Goal: Information Seeking & Learning: Learn about a topic

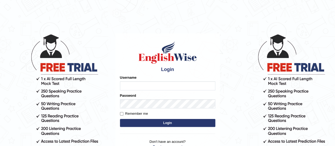
click at [124, 85] on input "Username" at bounding box center [167, 85] width 95 height 9
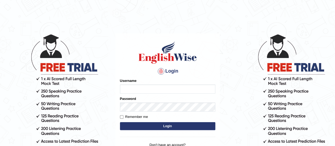
type input "harsit_parramatta"
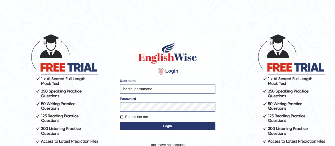
click at [122, 118] on input "Remember me" at bounding box center [121, 116] width 3 height 3
checkbox input "true"
click at [129, 124] on button "Login" at bounding box center [167, 126] width 95 height 8
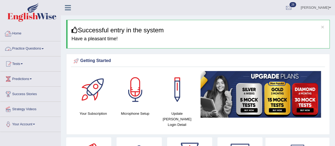
click at [20, 34] on link "Home" at bounding box center [30, 32] width 60 height 13
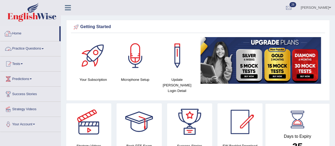
click at [44, 49] on span at bounding box center [43, 48] width 2 height 1
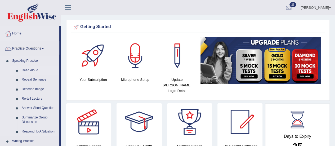
click at [34, 70] on link "Read Aloud" at bounding box center [39, 71] width 40 height 10
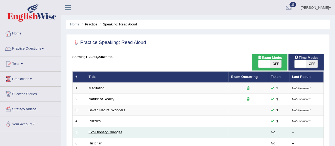
click at [106, 130] on link "Evolutionary Changes" at bounding box center [106, 132] width 34 height 4
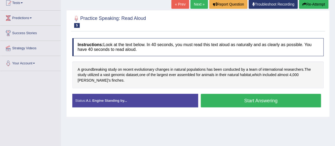
scroll to position [65, 0]
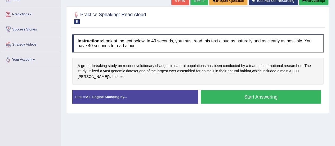
click at [298, 96] on button "Start Answering" at bounding box center [260, 96] width 120 height 13
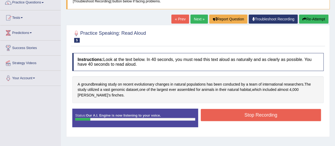
scroll to position [42, 0]
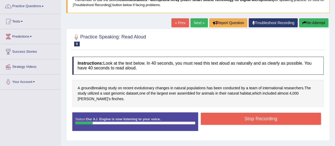
click at [313, 21] on button "Re-Attempt" at bounding box center [313, 22] width 29 height 9
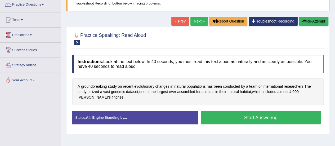
click at [292, 118] on button "Start Answering" at bounding box center [260, 117] width 120 height 13
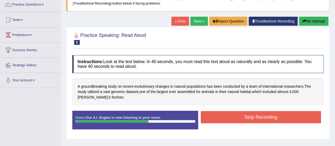
click at [313, 23] on button "Re-Attempt" at bounding box center [313, 21] width 29 height 9
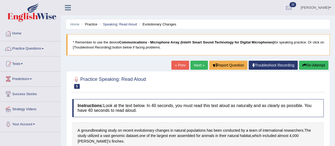
click at [21, 34] on link "Home" at bounding box center [30, 32] width 60 height 13
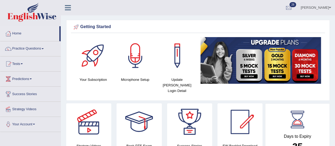
click at [35, 45] on link "Practice Questions" at bounding box center [30, 47] width 60 height 13
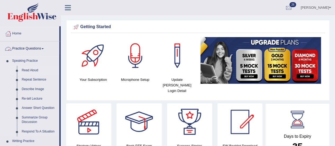
click at [30, 68] on link "Read Aloud" at bounding box center [39, 71] width 40 height 10
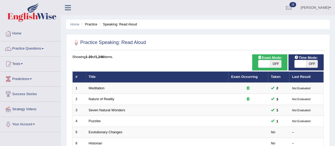
click at [275, 63] on span "OFF" at bounding box center [276, 63] width 12 height 7
checkbox input "true"
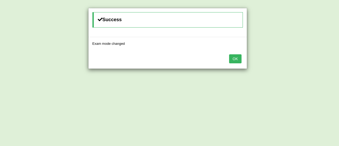
click at [234, 58] on button "OK" at bounding box center [235, 58] width 12 height 9
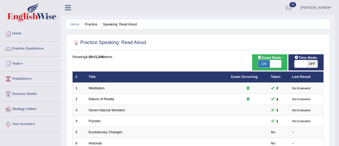
click at [235, 48] on button "OK" at bounding box center [235, 43] width 12 height 9
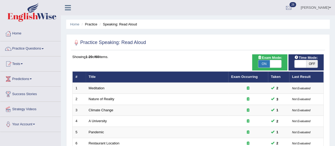
click at [315, 66] on span "OFF" at bounding box center [312, 63] width 12 height 7
checkbox input "true"
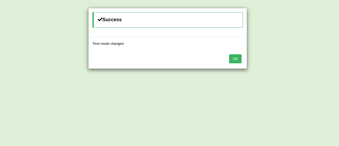
click at [235, 61] on button "OK" at bounding box center [235, 58] width 12 height 9
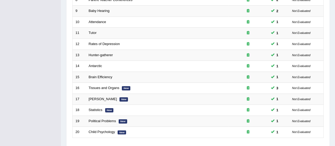
scroll to position [202, 0]
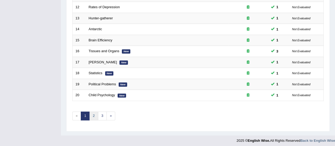
click at [94, 114] on link "2" at bounding box center [93, 115] width 9 height 9
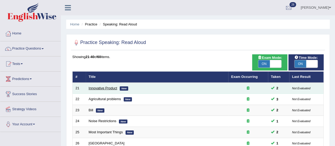
click at [102, 88] on link "Innovative Product" at bounding box center [103, 88] width 29 height 4
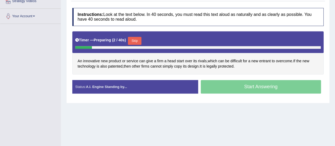
scroll to position [110, 0]
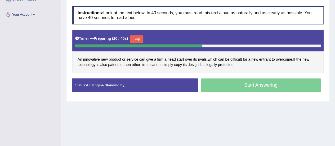
click at [296, 81] on div "Start Answering" at bounding box center [261, 85] width 126 height 15
click at [238, 89] on div "Start Answering" at bounding box center [261, 85] width 126 height 15
click at [239, 81] on div "Start Answering" at bounding box center [261, 85] width 126 height 15
click at [139, 39] on button "Skip" at bounding box center [136, 39] width 13 height 8
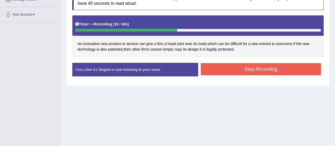
click at [274, 70] on button "Stop Recording" at bounding box center [260, 69] width 120 height 12
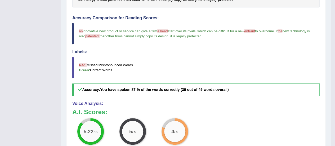
scroll to position [193, 0]
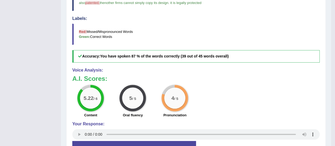
click at [309, 88] on div "5.22 / 6 Content 5 / 5 Oral fluency 4 / 5 Pronunciation" at bounding box center [196, 102] width 252 height 34
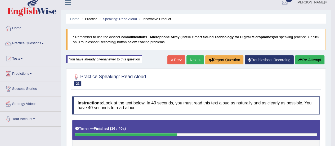
scroll to position [0, 0]
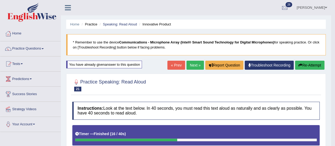
click at [18, 36] on link "Home" at bounding box center [30, 32] width 60 height 13
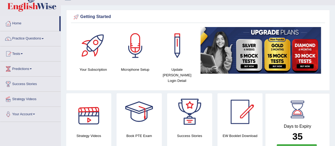
scroll to position [11, 0]
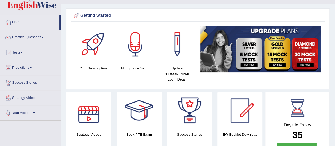
click at [45, 33] on link "Practice Questions" at bounding box center [30, 36] width 60 height 13
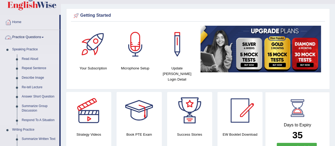
click at [35, 58] on link "Read Aloud" at bounding box center [39, 59] width 40 height 10
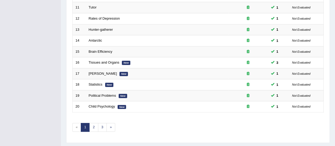
scroll to position [202, 0]
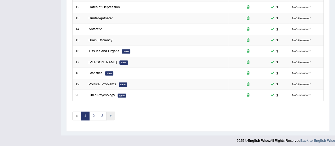
click at [113, 113] on link "»" at bounding box center [110, 115] width 9 height 9
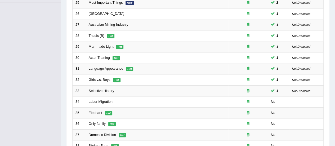
scroll to position [202, 0]
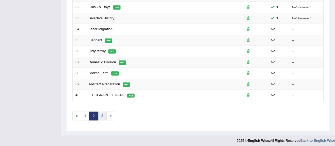
click at [101, 113] on link "3" at bounding box center [102, 115] width 9 height 9
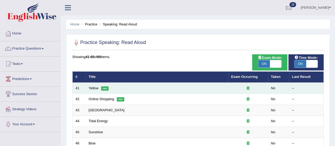
click at [108, 87] on em "Hot" at bounding box center [104, 88] width 7 height 4
click at [92, 89] on link "Yellow" at bounding box center [94, 88] width 10 height 4
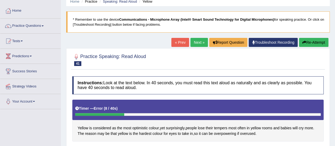
scroll to position [20, 0]
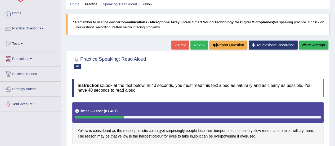
click at [312, 46] on button "Re-Attempt" at bounding box center [313, 44] width 29 height 9
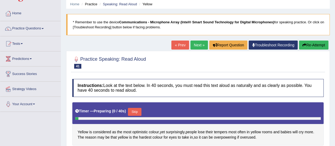
scroll to position [41, 0]
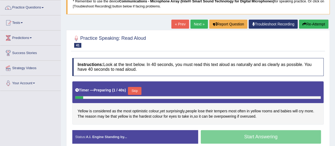
click at [141, 91] on button "Skip" at bounding box center [134, 91] width 13 height 8
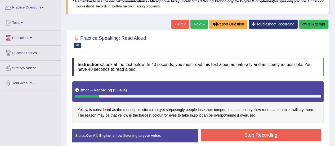
click at [311, 20] on button "Re-Attempt" at bounding box center [313, 24] width 29 height 9
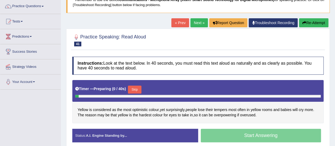
click at [139, 88] on button "Skip" at bounding box center [134, 89] width 13 height 8
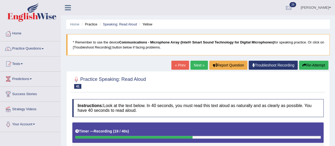
scroll to position [1, 0]
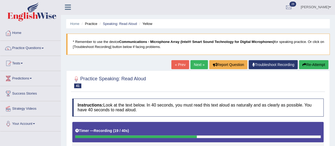
click at [16, 32] on link "Home" at bounding box center [30, 32] width 60 height 13
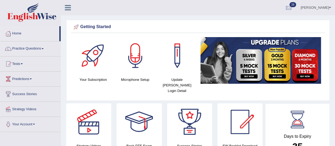
click at [40, 52] on link "Practice Questions" at bounding box center [30, 47] width 60 height 13
click at [40, 49] on link "Practice Questions" at bounding box center [30, 47] width 60 height 13
click at [44, 48] on span at bounding box center [43, 48] width 2 height 1
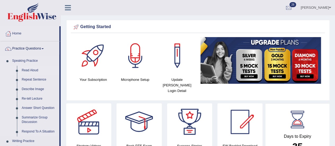
click at [32, 70] on link "Read Aloud" at bounding box center [39, 71] width 40 height 10
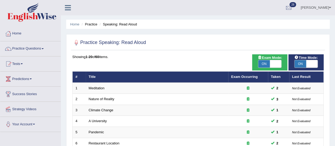
click at [304, 64] on span "ON" at bounding box center [300, 63] width 12 height 7
checkbox input "false"
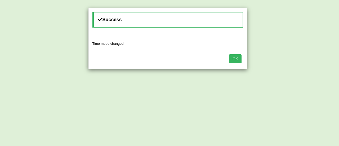
click at [239, 60] on button "OK" at bounding box center [235, 58] width 12 height 9
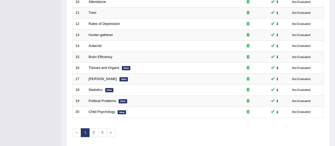
scroll to position [202, 0]
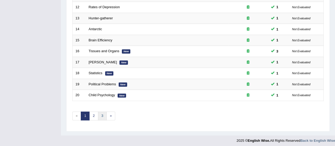
click at [102, 114] on link "3" at bounding box center [102, 115] width 9 height 9
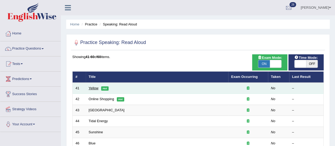
click at [96, 89] on link "Yellow" at bounding box center [94, 88] width 10 height 4
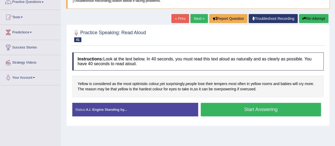
scroll to position [50, 0]
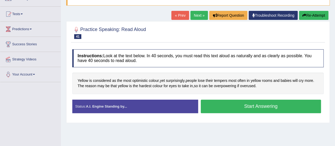
click at [290, 104] on button "Start Answering" at bounding box center [260, 105] width 120 height 13
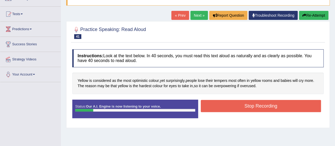
click at [314, 19] on button "Re-Attempt" at bounding box center [313, 15] width 29 height 9
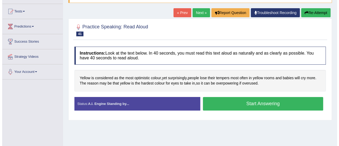
scroll to position [50, 0]
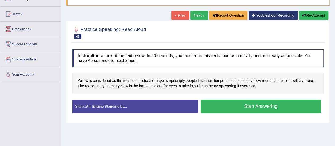
click at [290, 103] on button "Start Answering" at bounding box center [260, 105] width 120 height 13
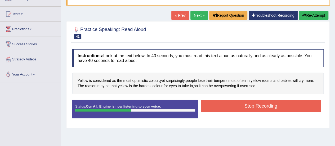
click at [309, 103] on button "Stop Recording" at bounding box center [260, 106] width 120 height 12
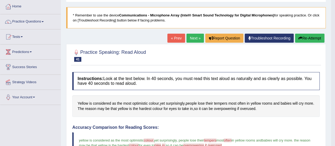
scroll to position [0, 0]
